Goal: Navigation & Orientation: Find specific page/section

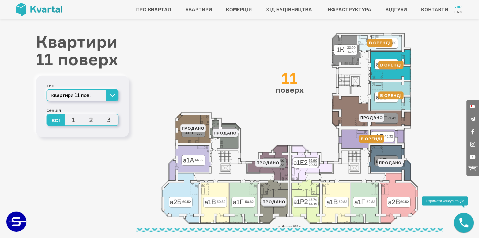
click at [385, 72] on icon at bounding box center [391, 65] width 41 height 30
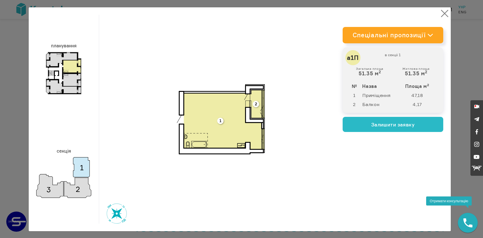
click at [441, 14] on button "×" at bounding box center [445, 14] width 10 height 10
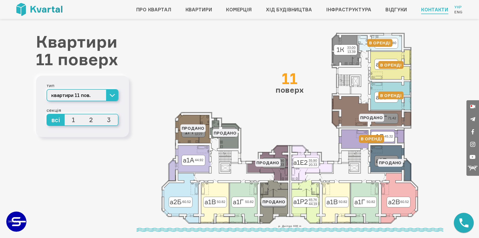
click at [433, 11] on link "Контакти" at bounding box center [434, 10] width 27 height 8
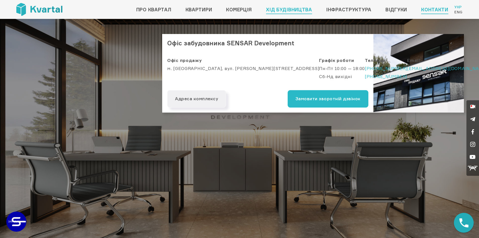
click at [273, 10] on link "Хід будівництва" at bounding box center [289, 10] width 46 height 8
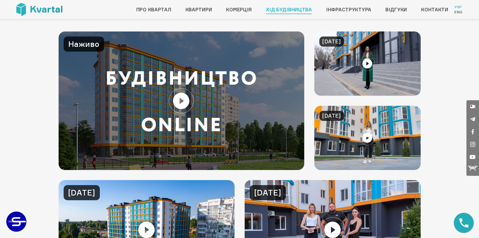
click at [183, 101] on link at bounding box center [182, 100] width 246 height 138
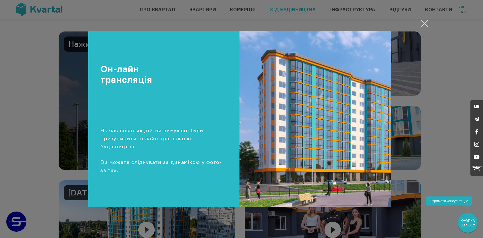
click at [426, 23] on button "Закрити" at bounding box center [425, 23] width 10 height 10
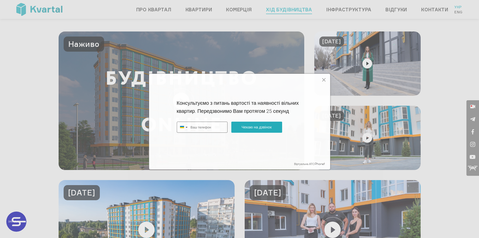
type input "+380"
click at [323, 78] on icon at bounding box center [324, 80] width 6 height 6
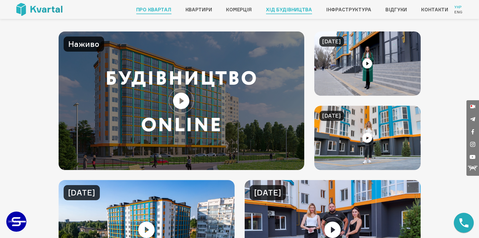
click at [138, 8] on link "Про квартал" at bounding box center [153, 10] width 35 height 8
